Goal: Find specific page/section: Find specific page/section

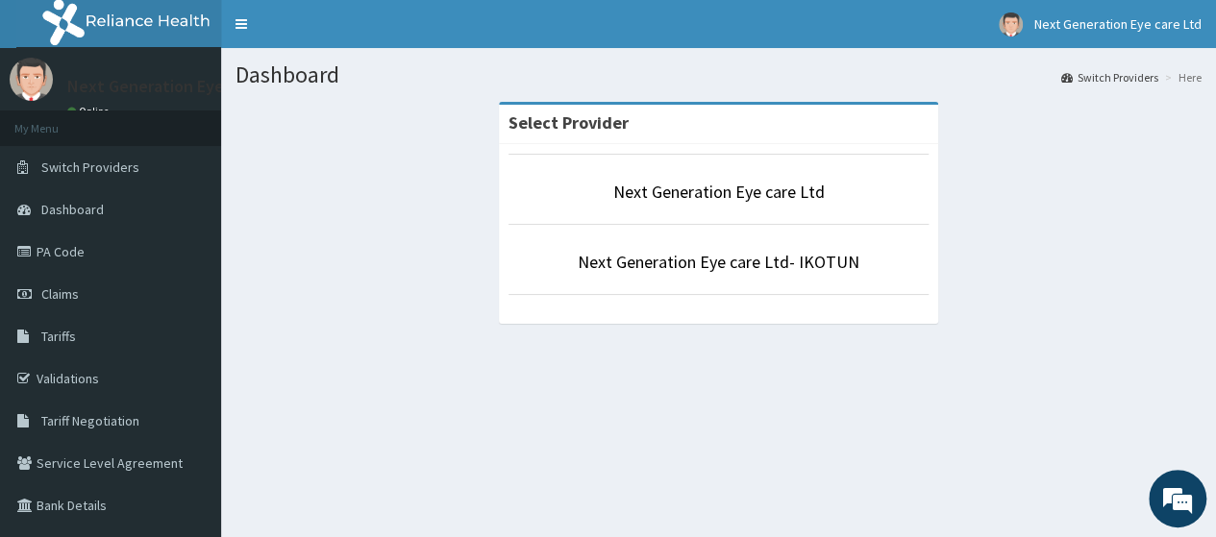
click at [794, 203] on p "Next Generation Eye care Ltd" at bounding box center [718, 192] width 421 height 25
click at [748, 201] on link "Next Generation Eye care Ltd" at bounding box center [718, 192] width 211 height 22
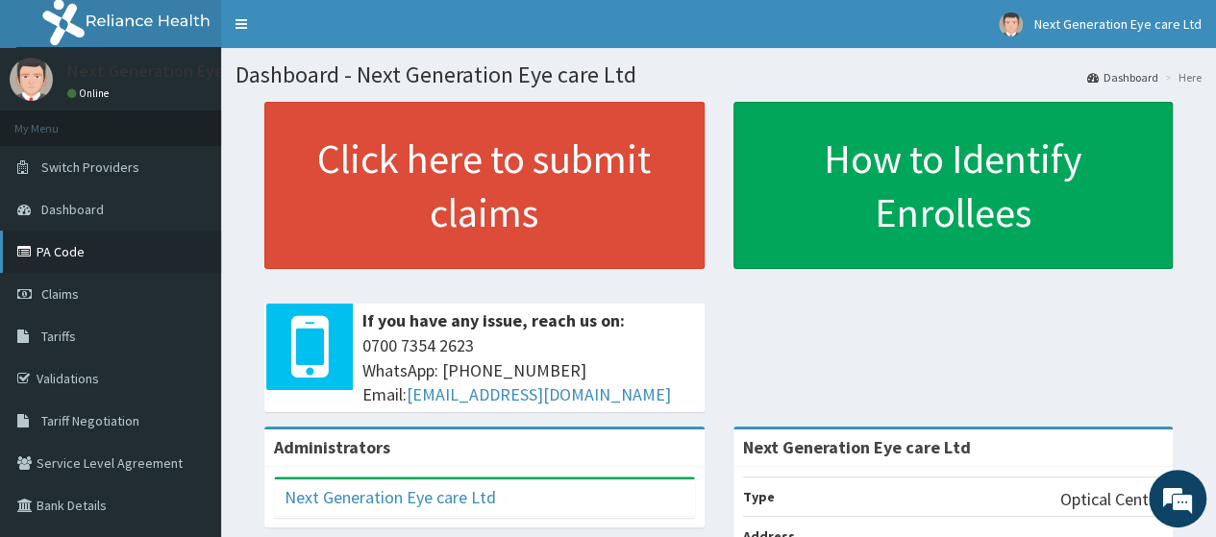
click at [98, 259] on link "PA Code" at bounding box center [110, 252] width 221 height 42
